Goal: Information Seeking & Learning: Compare options

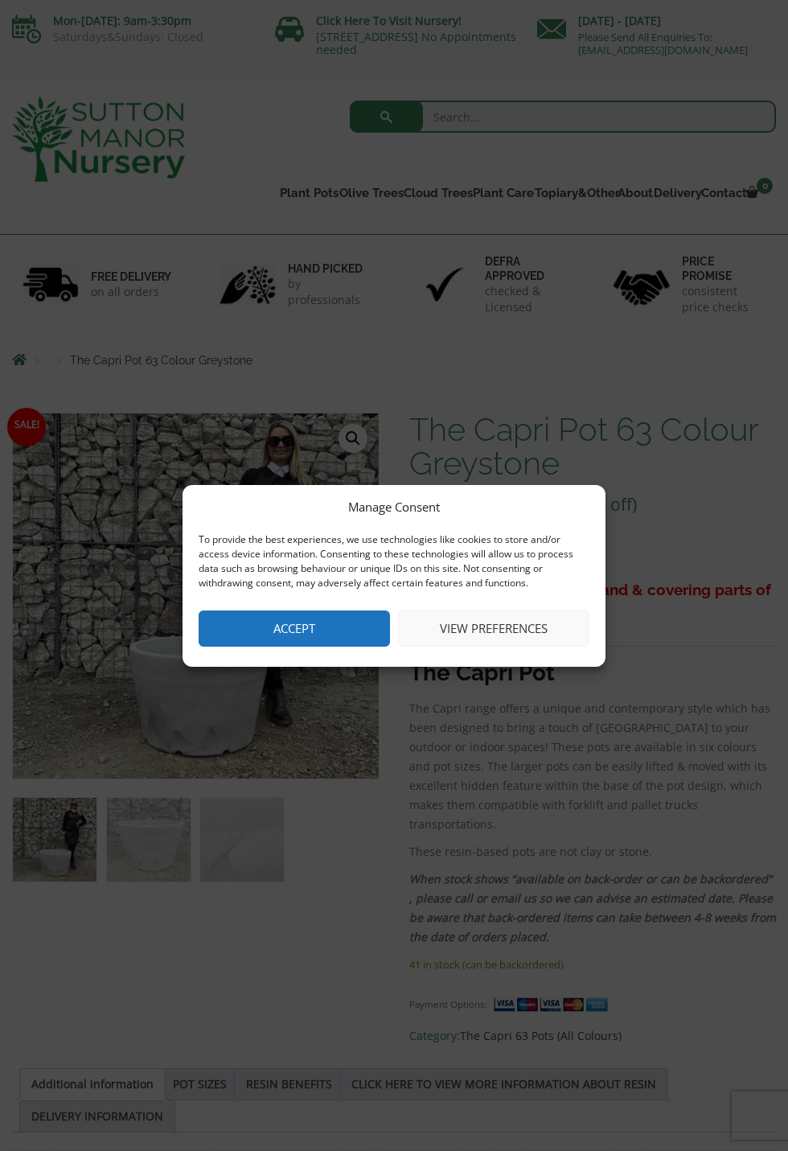
click at [314, 627] on button "Accept" at bounding box center [294, 629] width 191 height 36
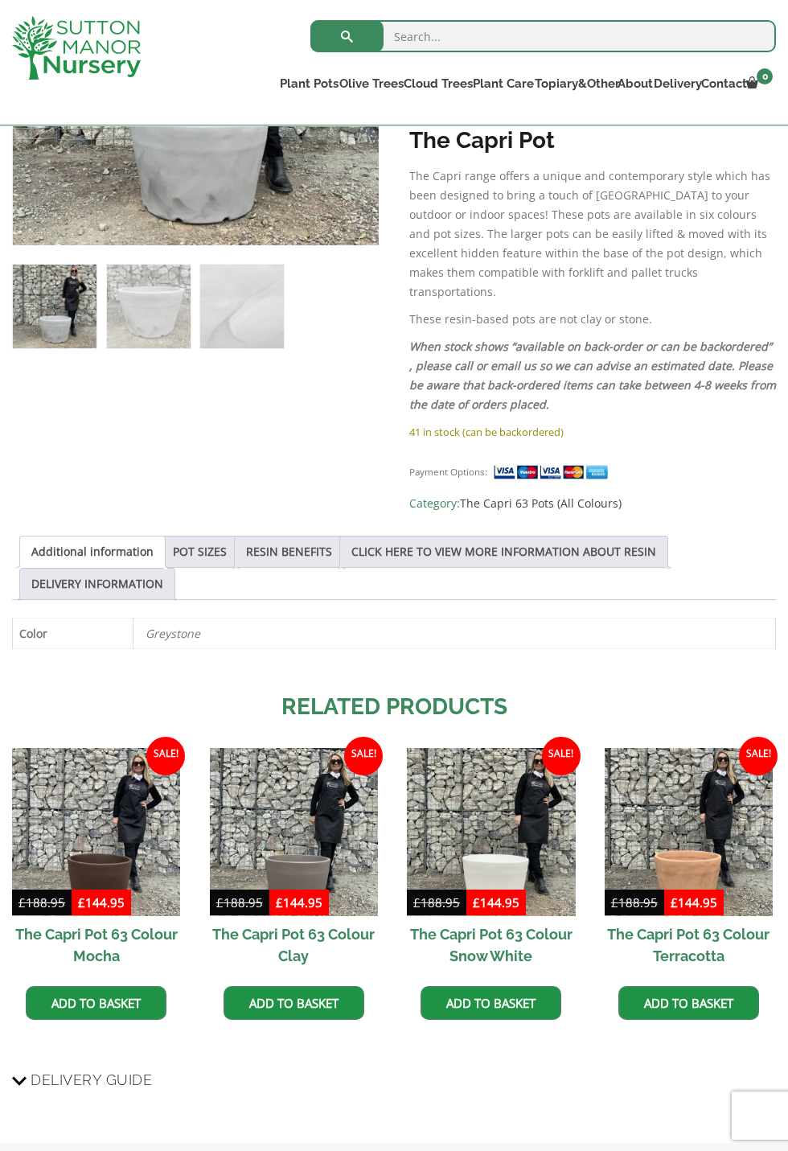
scroll to position [505, 0]
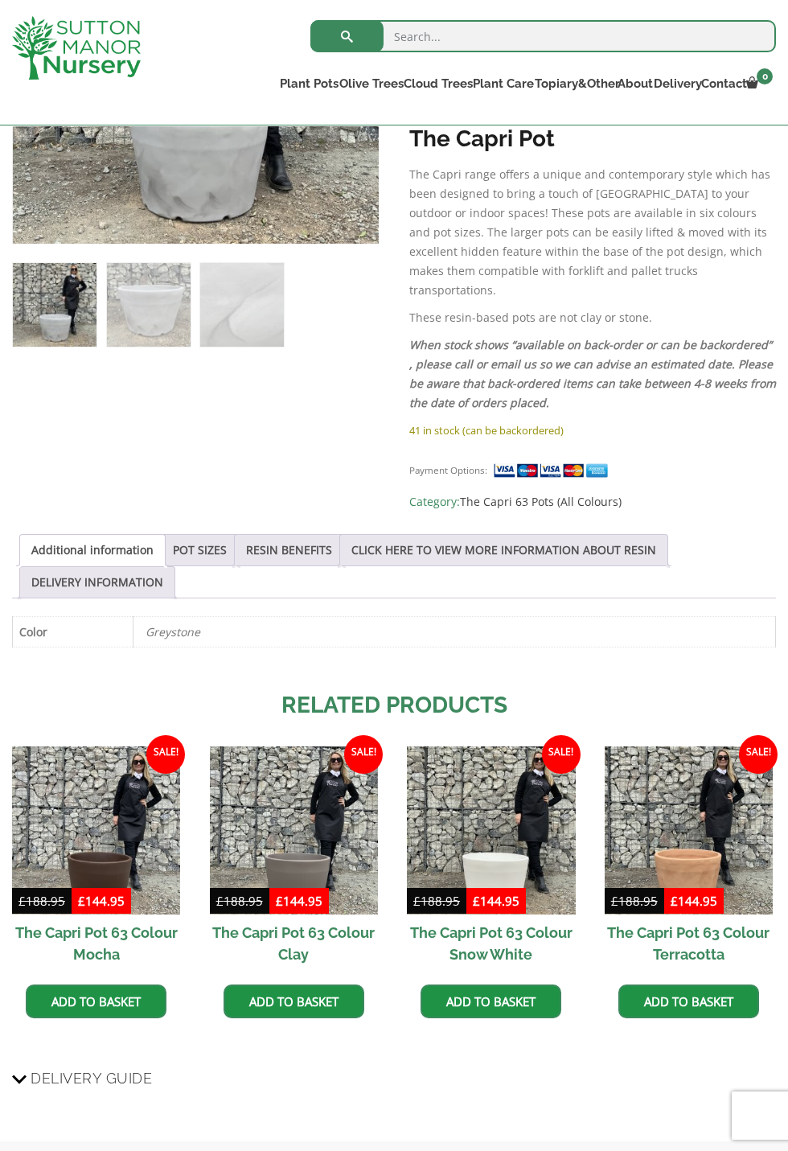
click at [329, 798] on img at bounding box center [294, 830] width 168 height 168
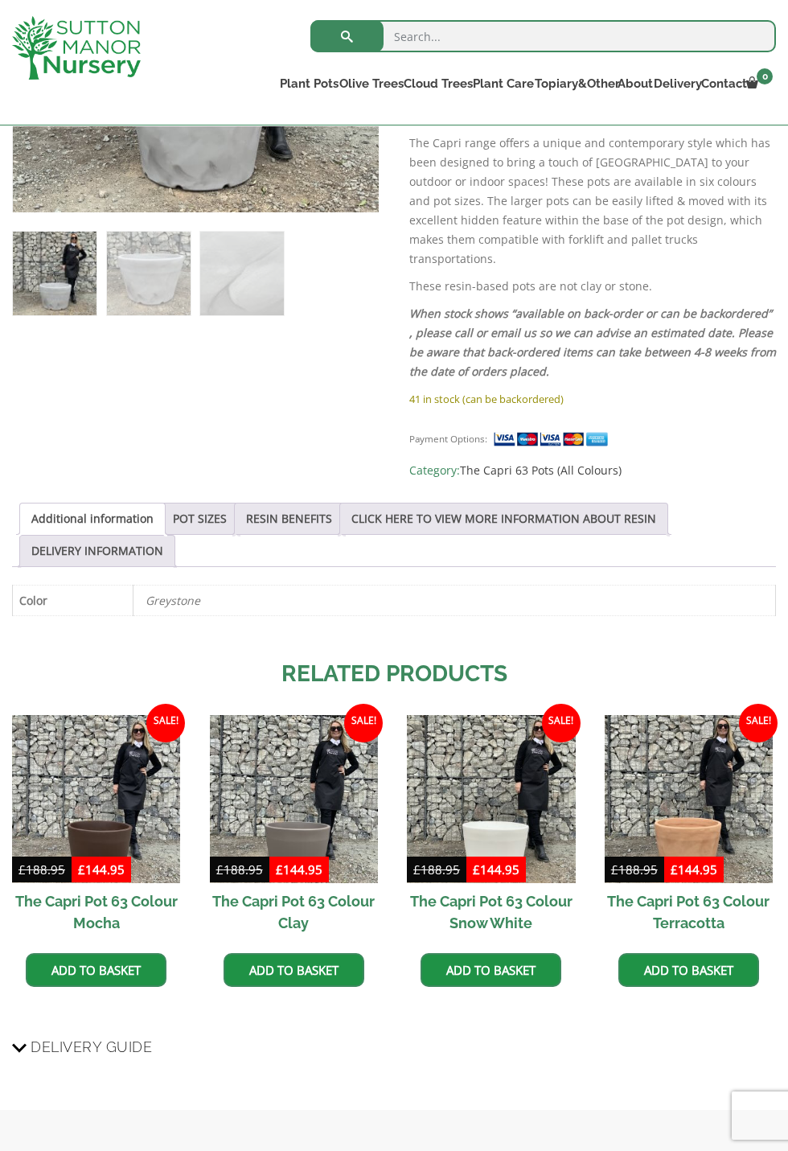
scroll to position [598, 0]
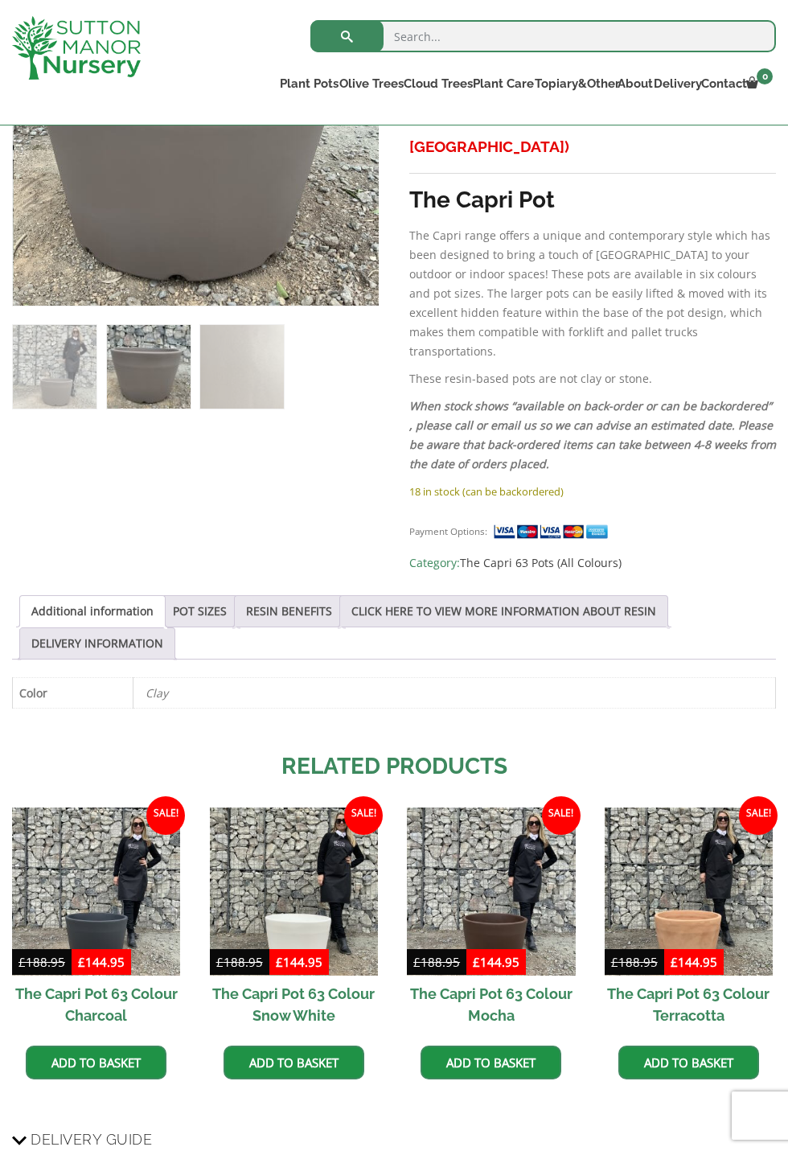
scroll to position [435, 0]
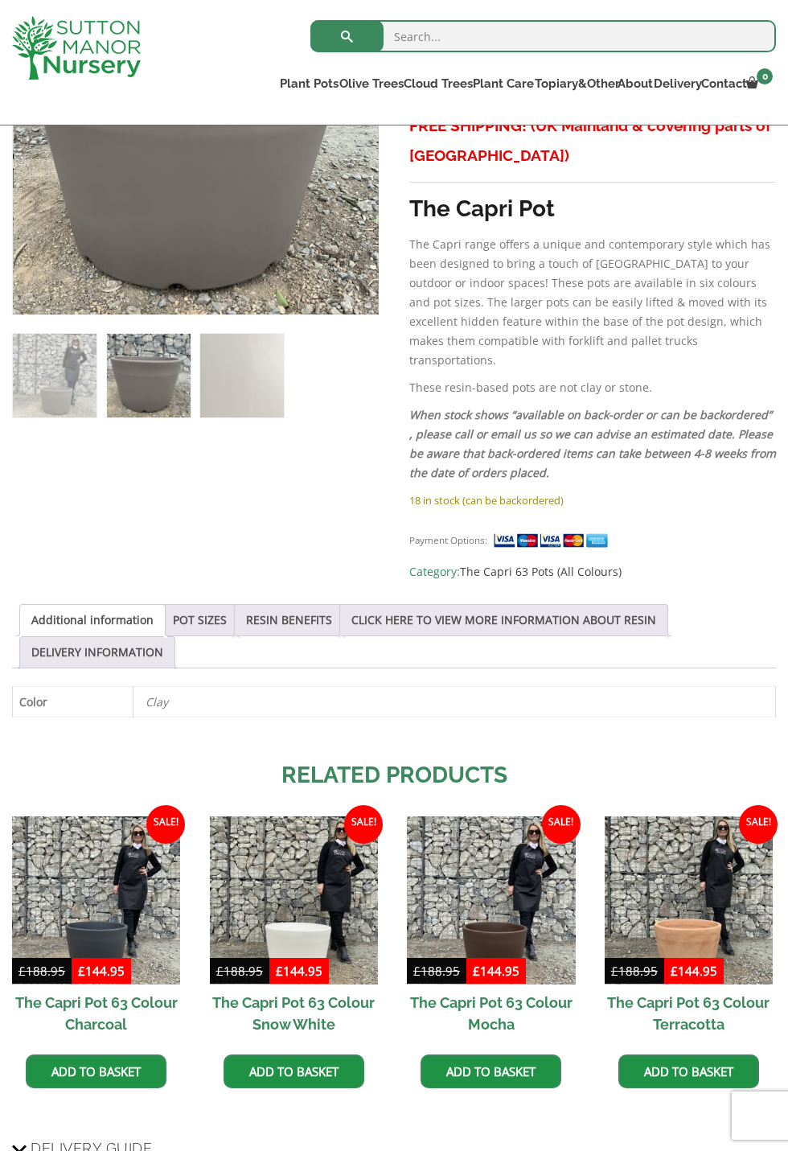
click at [290, 605] on link "RESIN BENEFITS" at bounding box center [289, 620] width 86 height 31
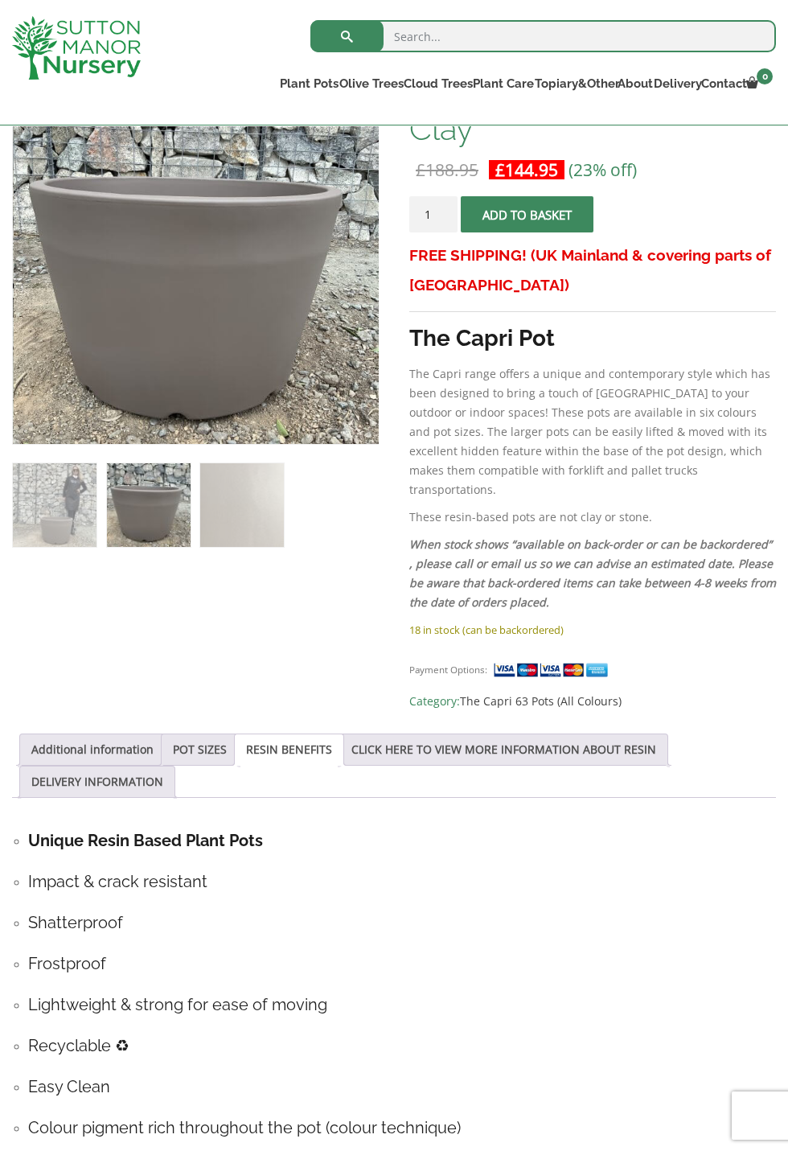
scroll to position [307, 0]
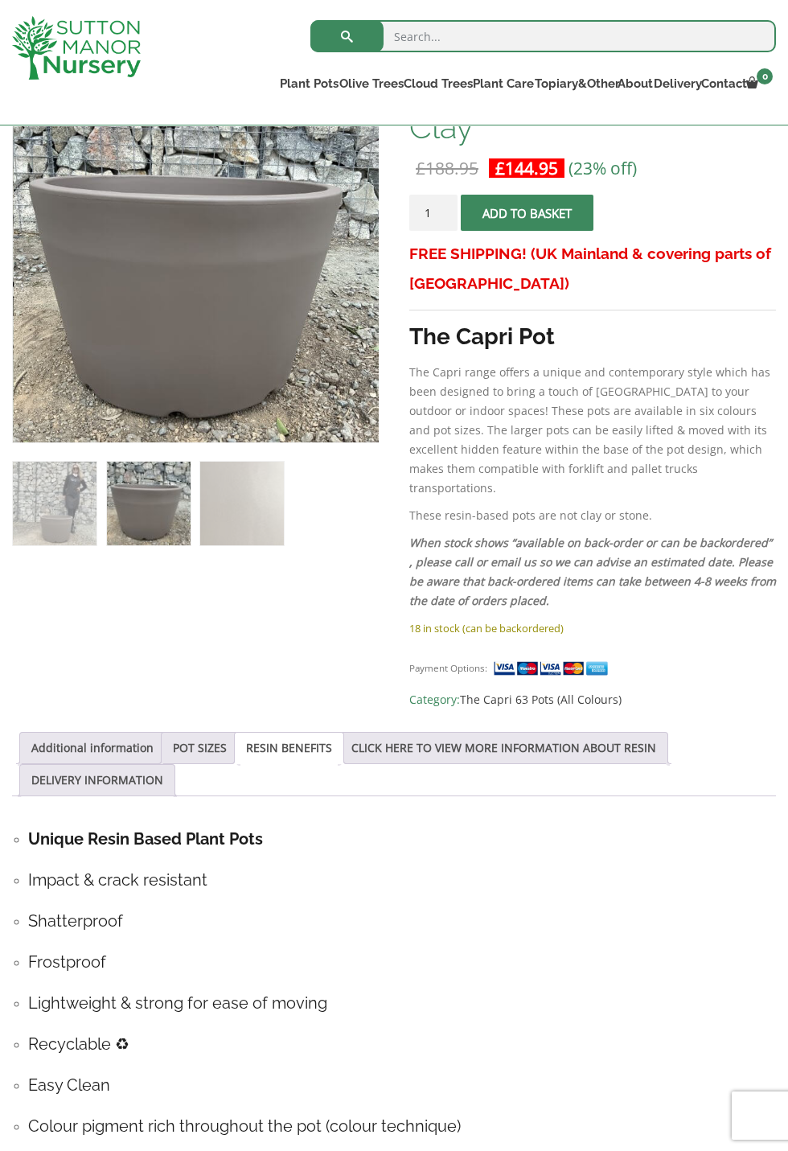
click at [522, 733] on link "CLICK HERE TO VIEW MORE INFORMATION ABOUT RESIN" at bounding box center [504, 748] width 305 height 31
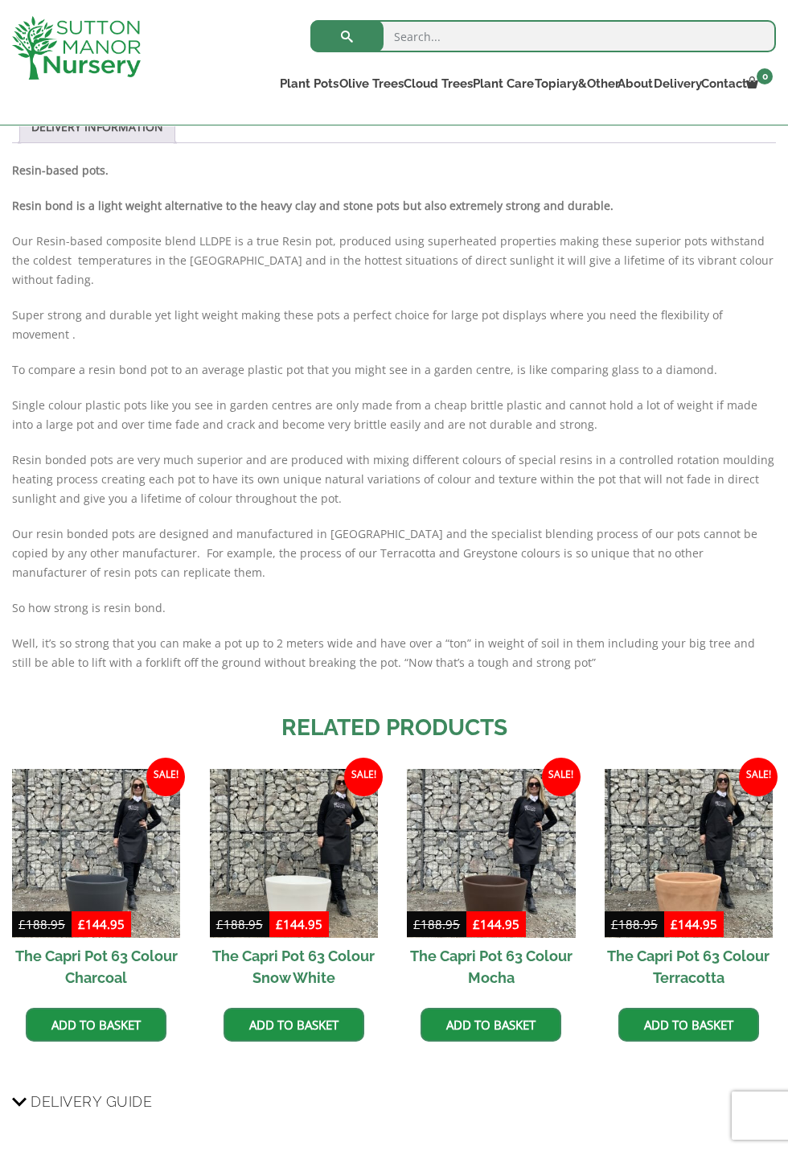
scroll to position [961, 0]
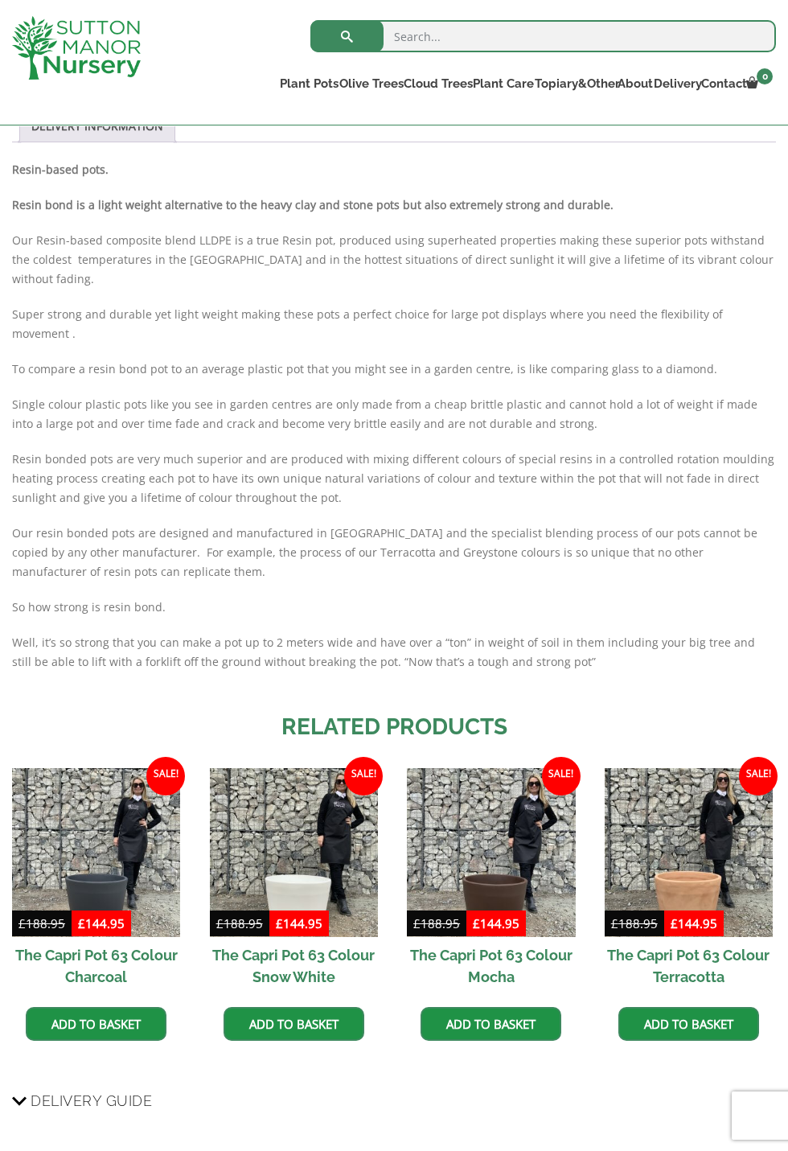
click at [703, 809] on img at bounding box center [689, 852] width 168 height 168
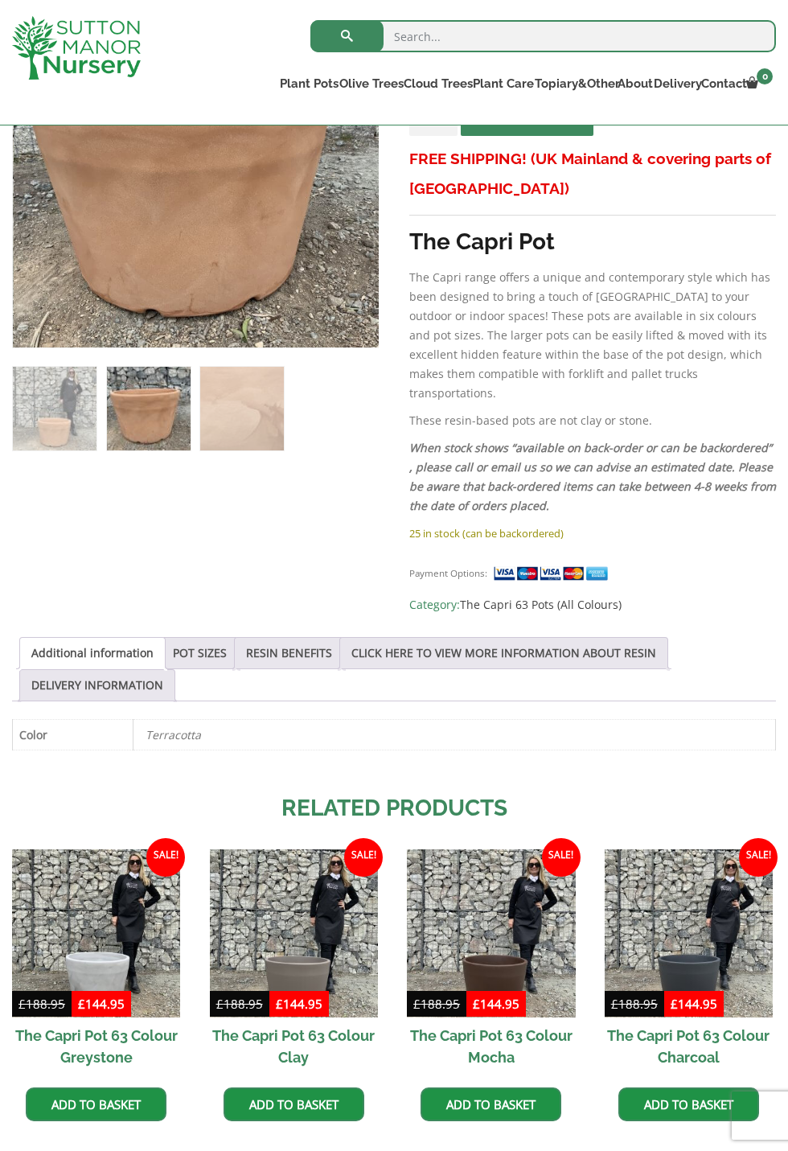
scroll to position [401, 0]
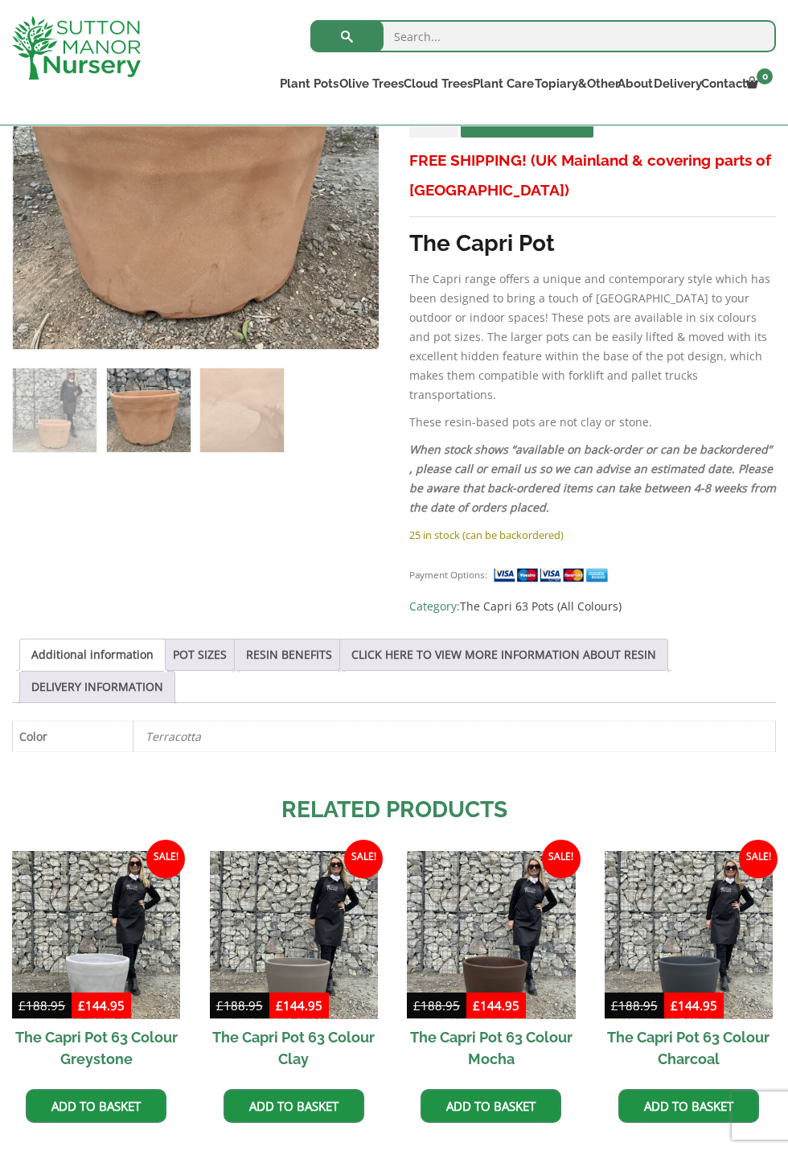
click at [205, 639] on link "POT SIZES" at bounding box center [200, 654] width 54 height 31
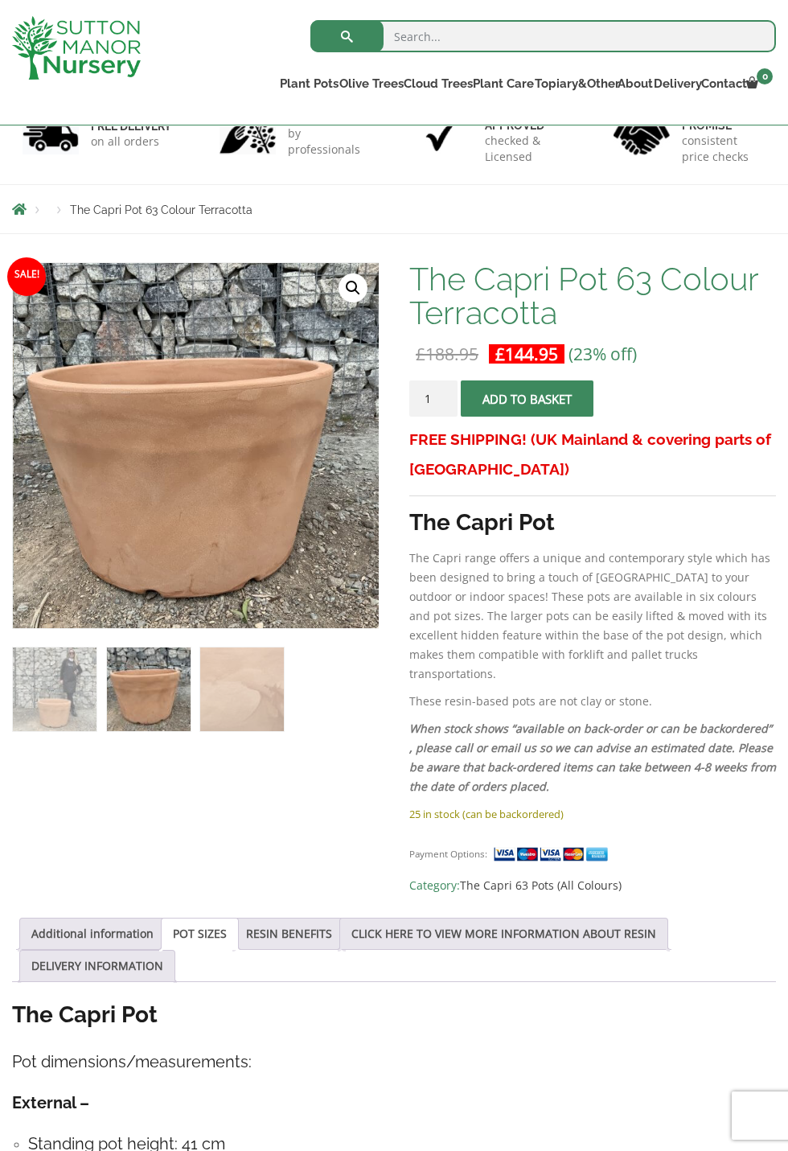
scroll to position [120, 0]
